Goal: Task Accomplishment & Management: Manage account settings

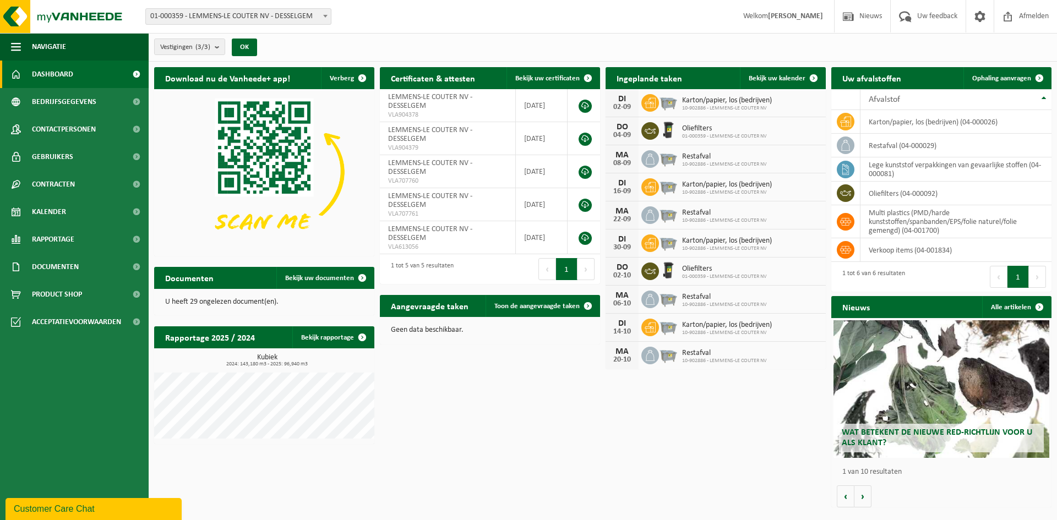
drag, startPoint x: 783, startPoint y: 78, endPoint x: 705, endPoint y: 81, distance: 77.7
click at [783, 78] on span "Bekijk uw kalender" at bounding box center [777, 78] width 57 height 7
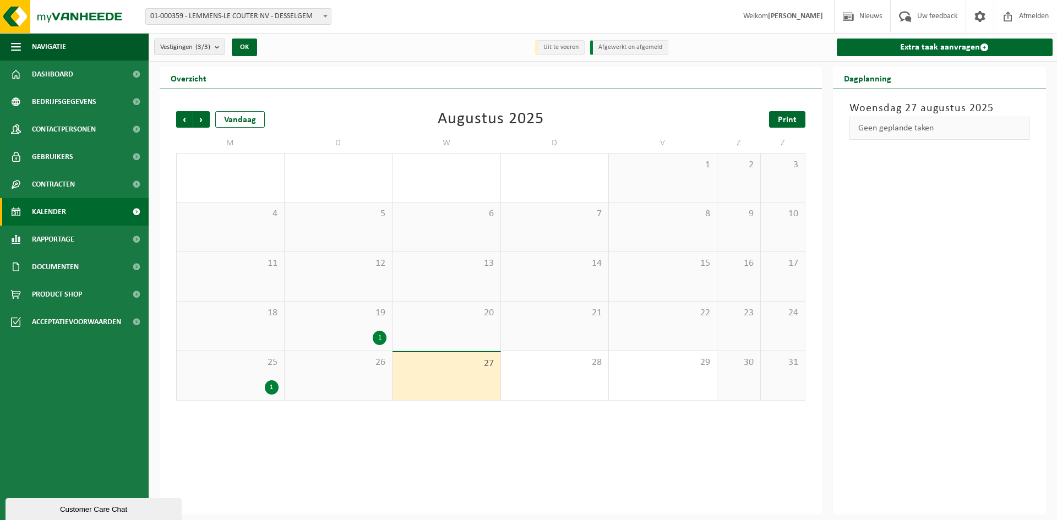
click at [781, 123] on span "Print" at bounding box center [787, 120] width 19 height 9
click at [203, 118] on span "Volgende" at bounding box center [201, 119] width 17 height 17
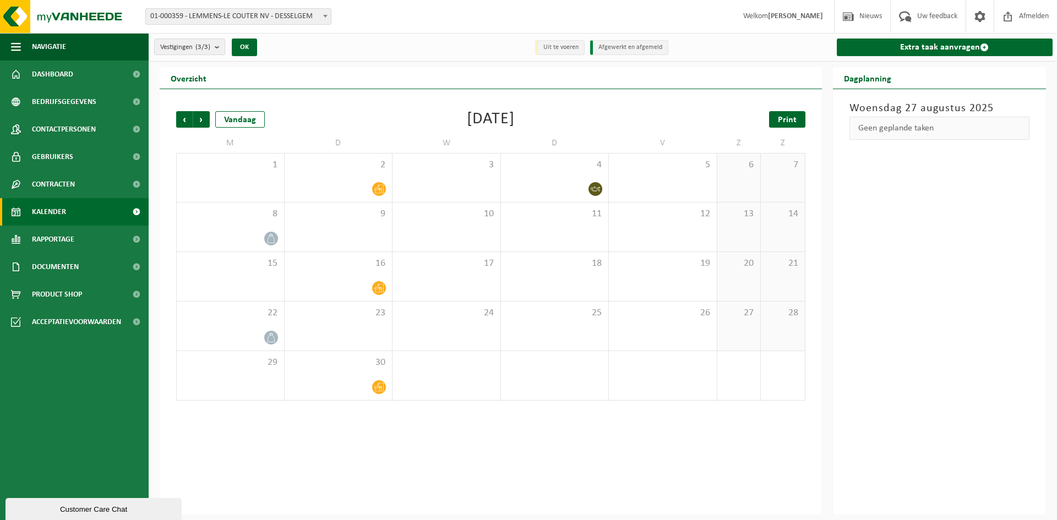
click at [787, 119] on span "Print" at bounding box center [787, 120] width 19 height 9
click at [1040, 16] on span "Afmelden" at bounding box center [1033, 16] width 35 height 32
